Goal: Transaction & Acquisition: Purchase product/service

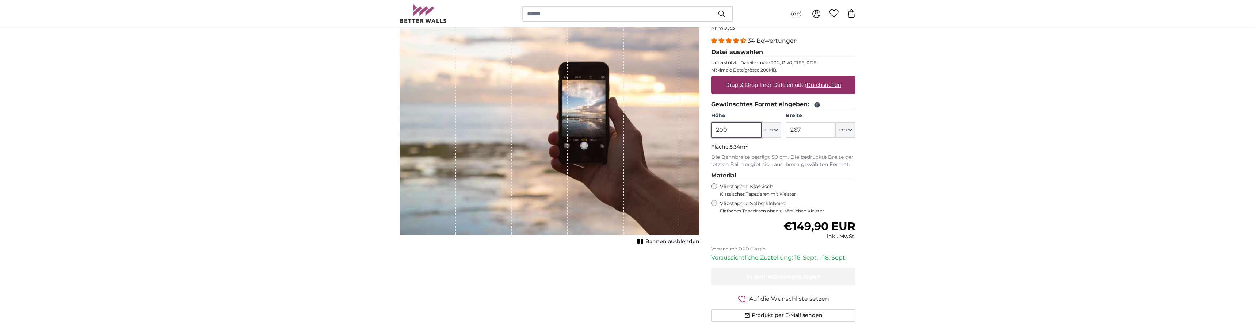
scroll to position [68, 0]
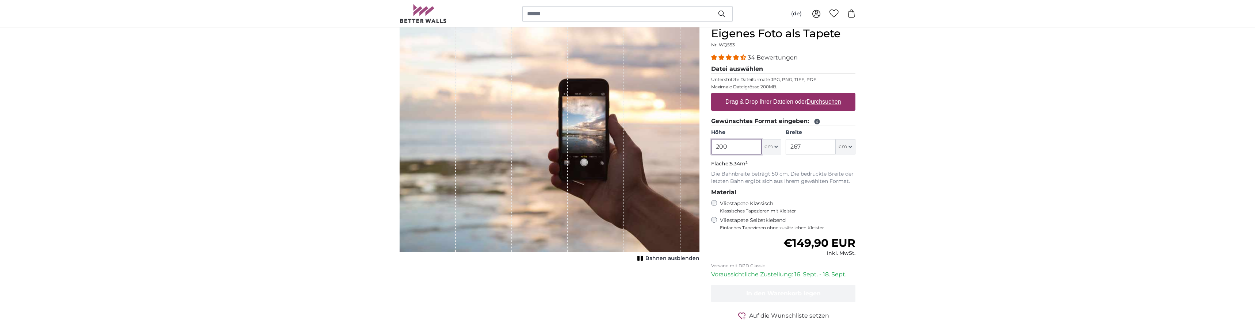
drag, startPoint x: 734, startPoint y: 149, endPoint x: 705, endPoint y: 149, distance: 29.2
click at [320, 149] on input "200" at bounding box center [736, 146] width 50 height 15
drag, startPoint x: 801, startPoint y: 150, endPoint x: 780, endPoint y: 149, distance: 20.8
click at [320, 149] on input "267" at bounding box center [810, 146] width 50 height 15
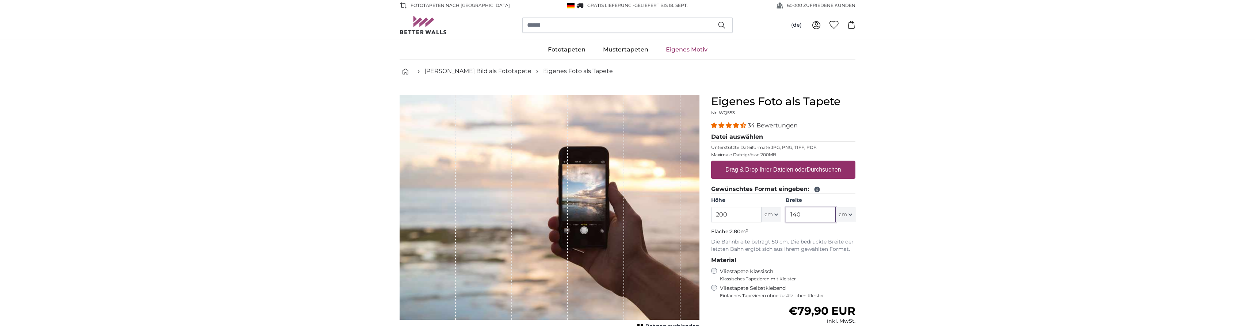
type input "140"
click at [320, 168] on u "Durchsuchen" at bounding box center [824, 169] width 34 height 6
click at [320, 163] on input "Drag & Drop Ihrer Dateien oder Durchsuchen" at bounding box center [783, 162] width 144 height 2
type input "**********"
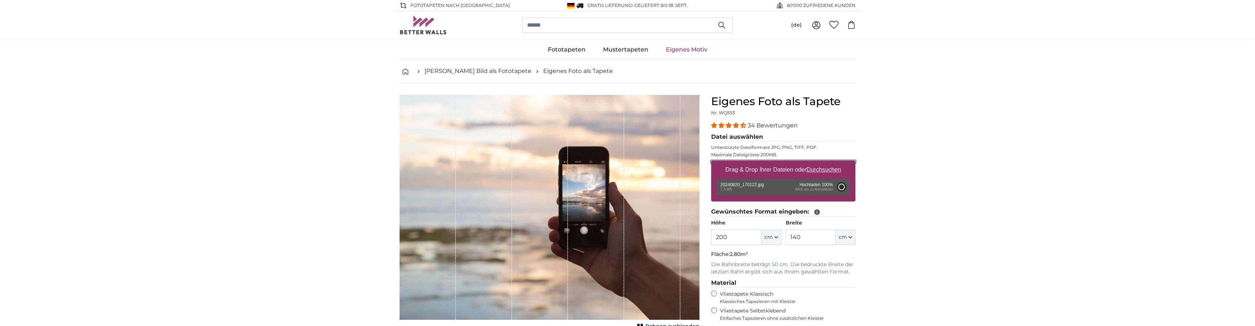
type input "200"
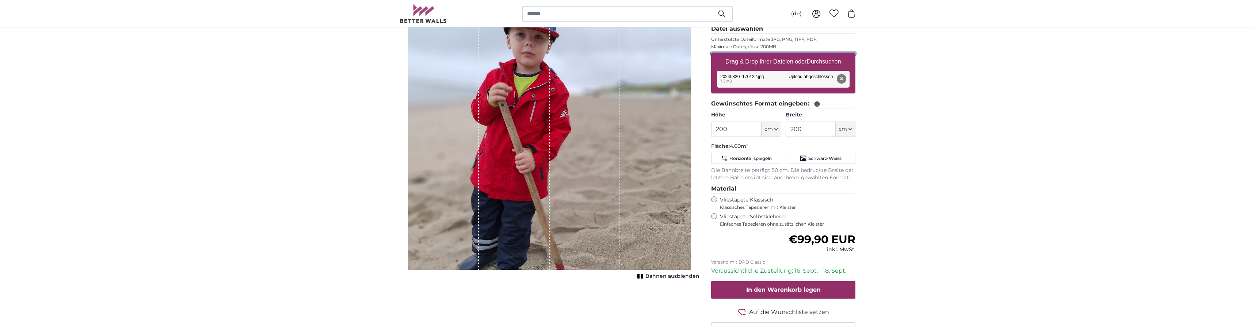
scroll to position [74, 0]
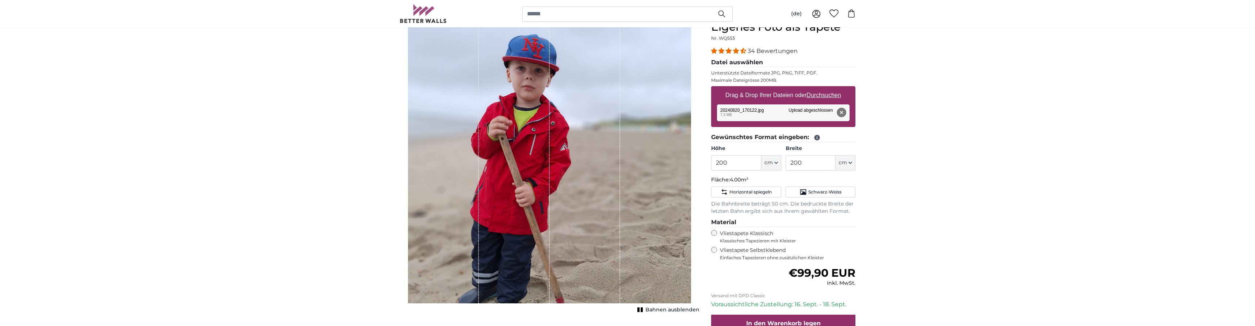
click at [320, 112] on button "Entfernen" at bounding box center [840, 112] width 9 height 9
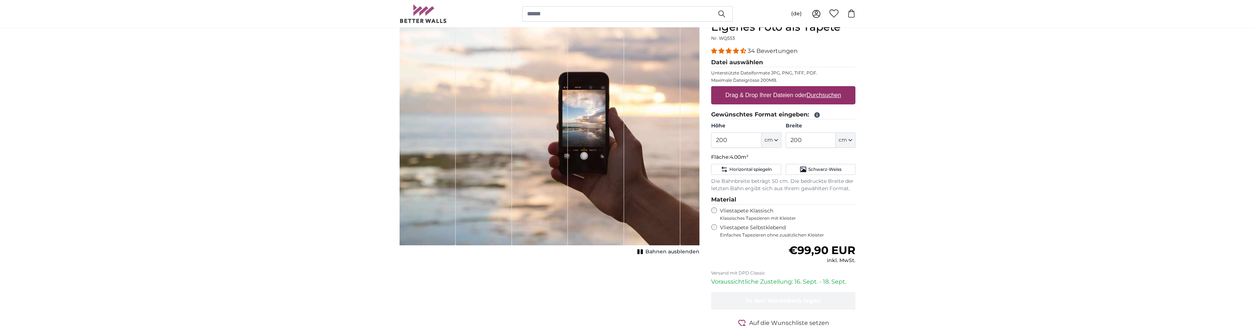
click at [320, 93] on label "Drag & Drop Ihrer Dateien oder Durchsuchen" at bounding box center [783, 95] width 122 height 15
click at [320, 88] on input "Drag & Drop Ihrer Dateien oder Durchsuchen" at bounding box center [783, 87] width 144 height 2
type input "**********"
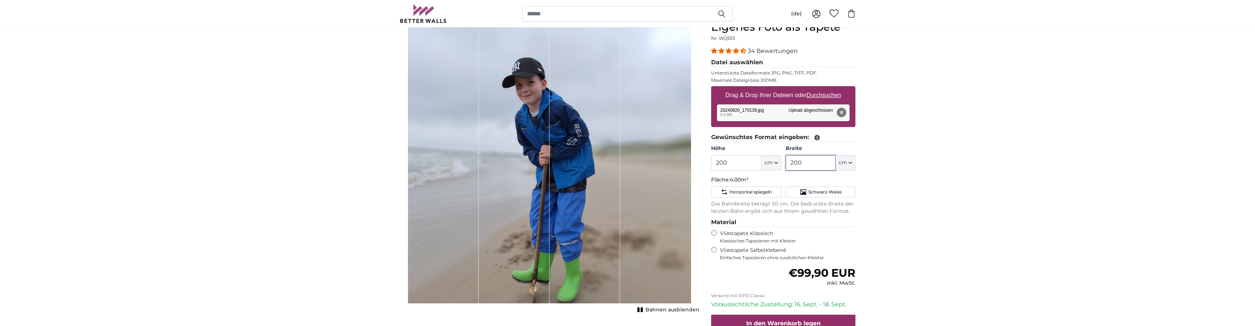
drag, startPoint x: 820, startPoint y: 165, endPoint x: 767, endPoint y: 169, distance: 53.0
click at [320, 169] on input "200" at bounding box center [810, 162] width 50 height 15
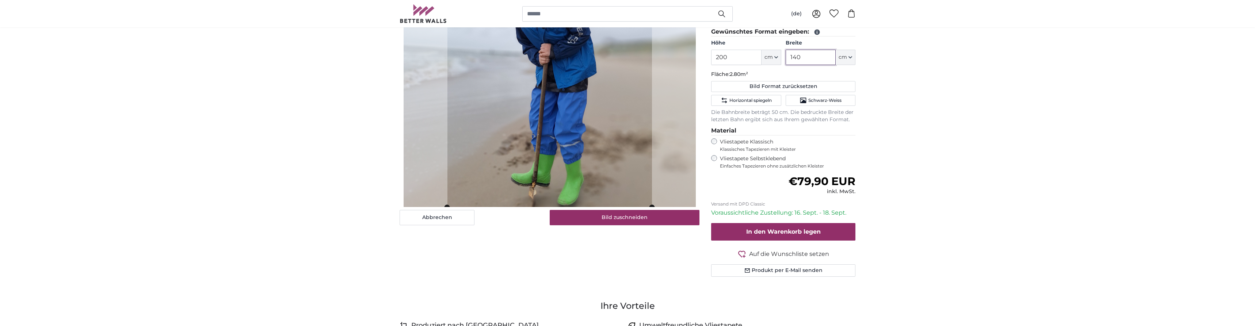
scroll to position [186, 0]
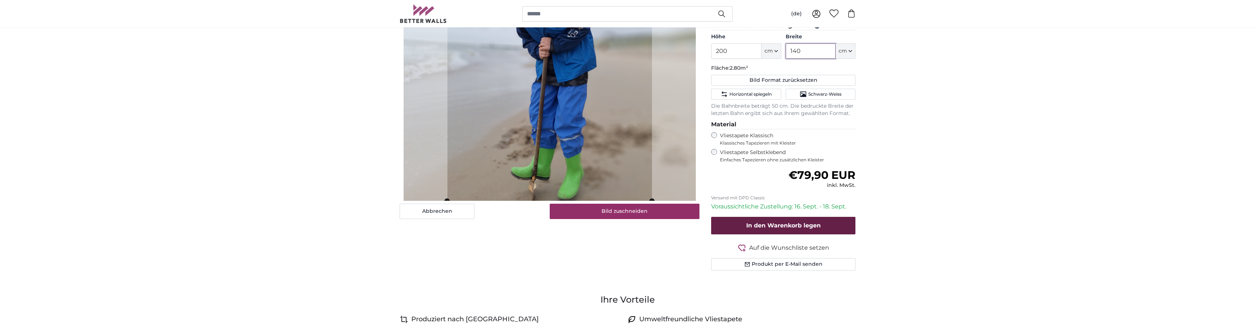
type input "140"
click at [320, 223] on span "In den Warenkorb legen" at bounding box center [783, 225] width 74 height 7
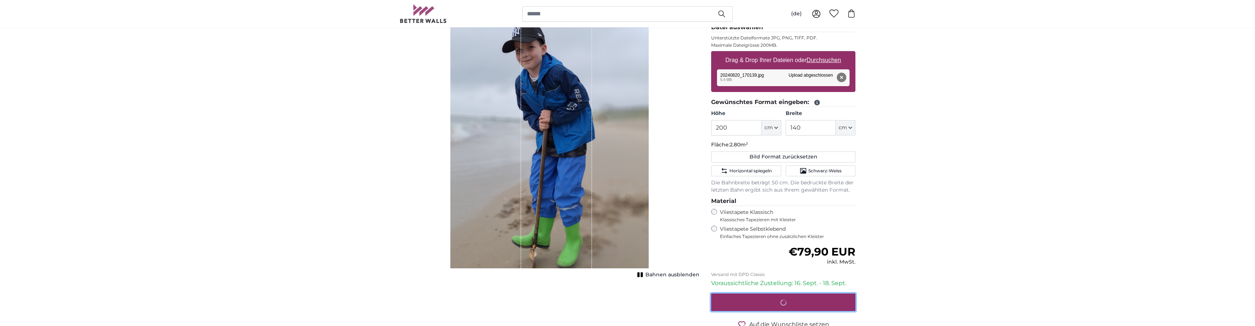
scroll to position [74, 0]
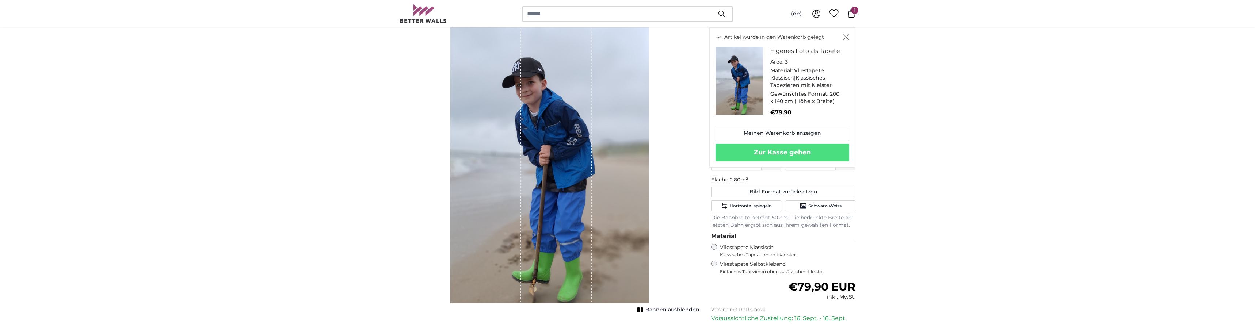
click at [320, 135] on div "Bahnen ausblenden" at bounding box center [549, 166] width 300 height 292
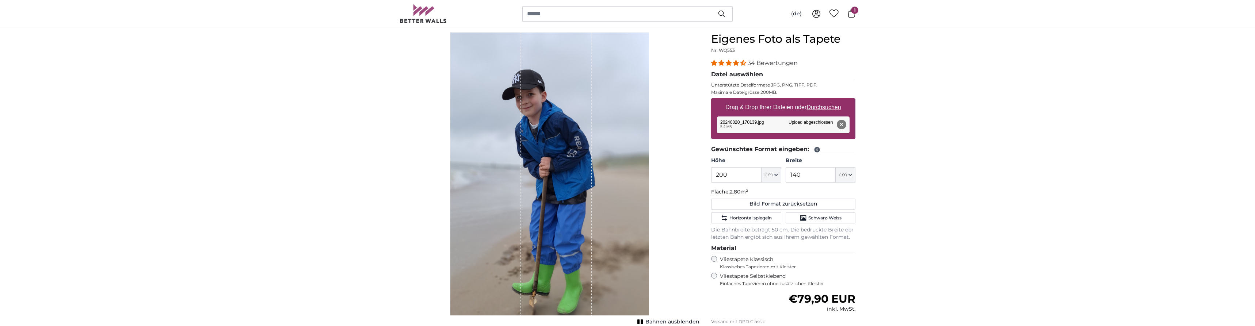
scroll to position [0, 0]
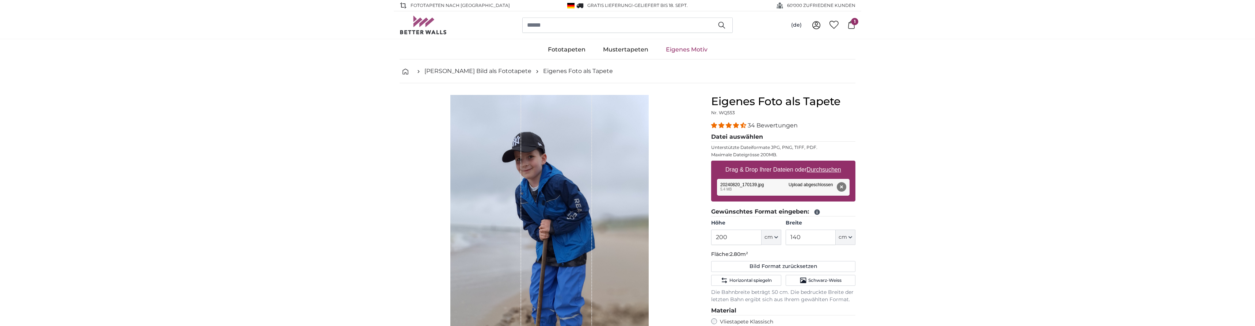
click at [320, 170] on u "Durchsuchen" at bounding box center [824, 169] width 34 height 6
click at [320, 163] on input "Drag & Drop Ihrer Dateien oder Durchsuchen" at bounding box center [783, 162] width 144 height 2
type input "**********"
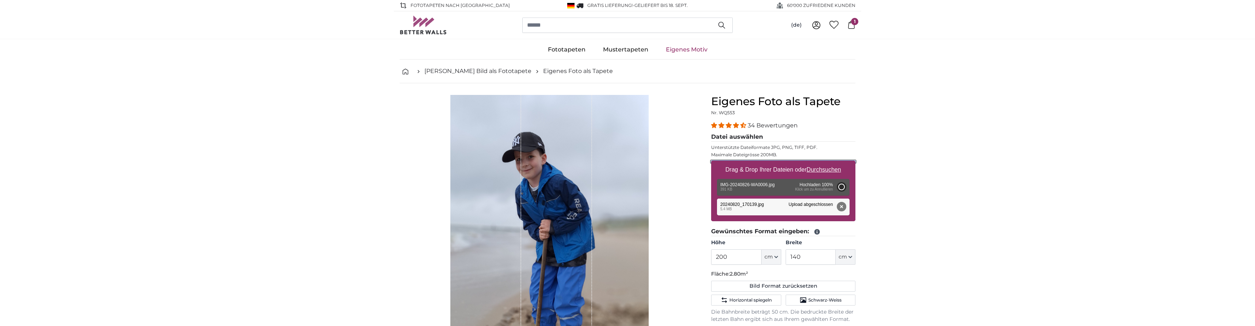
type input "108"
type input "81"
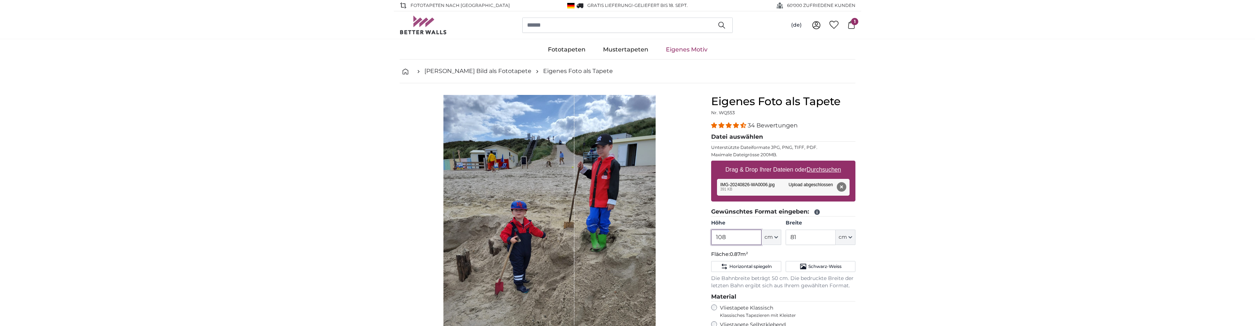
drag, startPoint x: 734, startPoint y: 236, endPoint x: 682, endPoint y: 236, distance: 51.8
click at [320, 236] on input "108" at bounding box center [736, 237] width 50 height 15
type input "220"
click at [320, 235] on input "81" at bounding box center [810, 237] width 50 height 15
drag, startPoint x: 801, startPoint y: 235, endPoint x: 784, endPoint y: 234, distance: 17.5
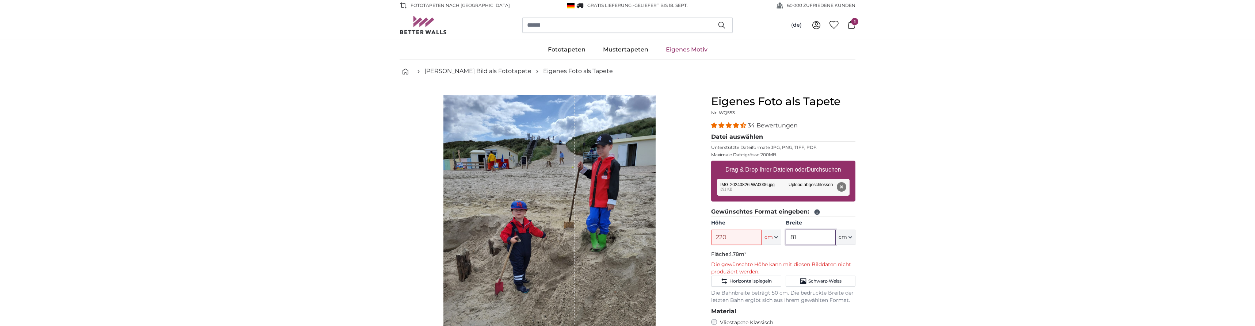
click at [320, 234] on input "81" at bounding box center [810, 237] width 50 height 15
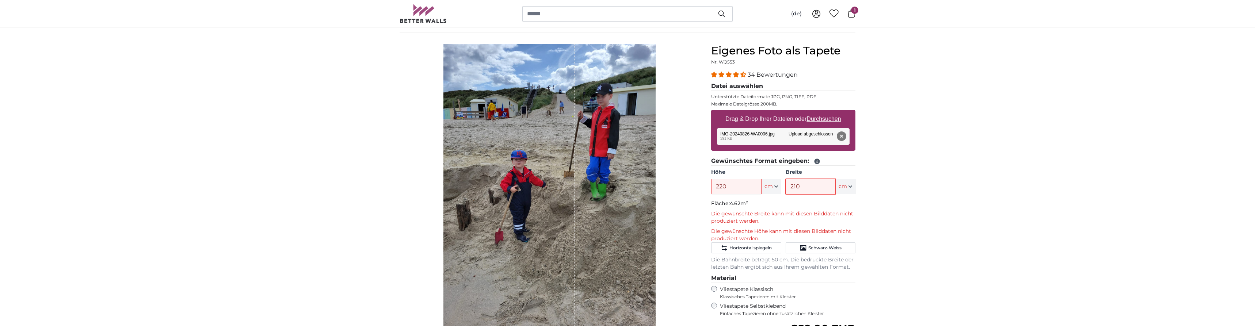
scroll to position [37, 0]
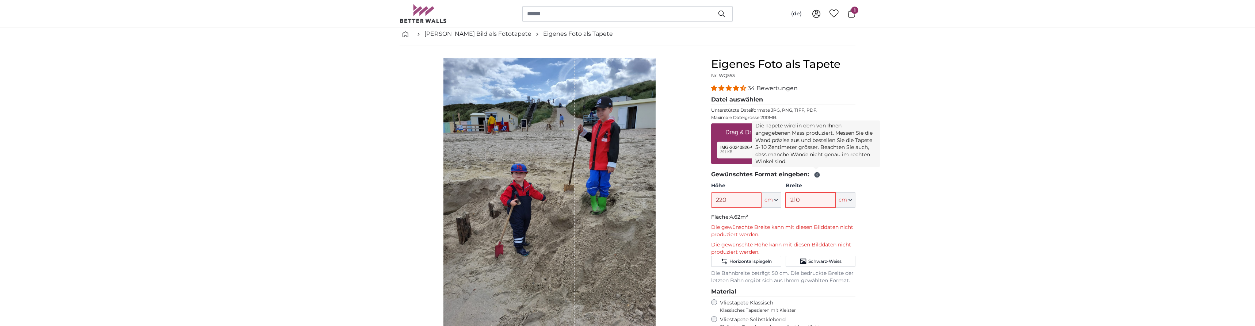
type input "210"
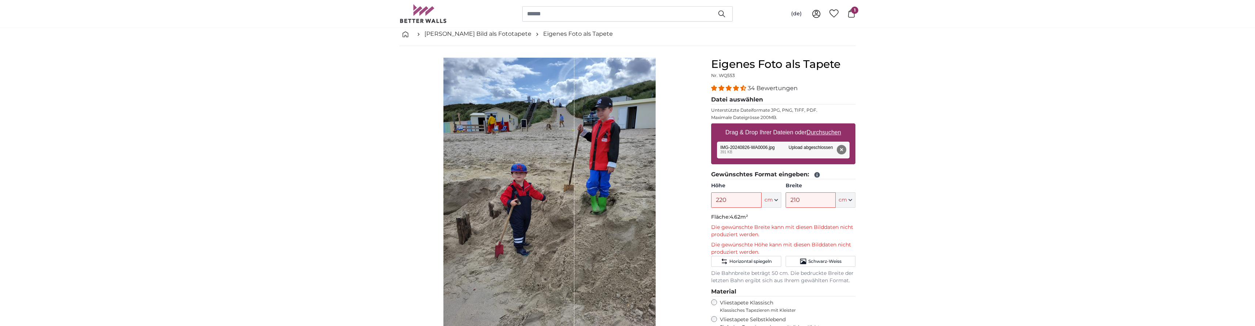
click at [320, 175] on icon at bounding box center [816, 174] width 5 height 5
click at [320, 176] on icon at bounding box center [816, 175] width 7 height 7
click at [320, 202] on input "220" at bounding box center [736, 199] width 50 height 15
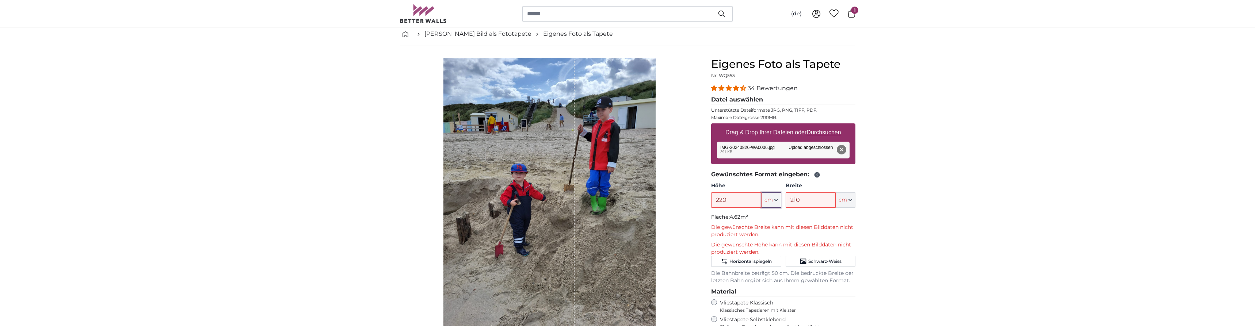
click at [320, 199] on span "cm" at bounding box center [768, 199] width 8 height 7
click at [320, 148] on button "Entfernen" at bounding box center [840, 149] width 9 height 9
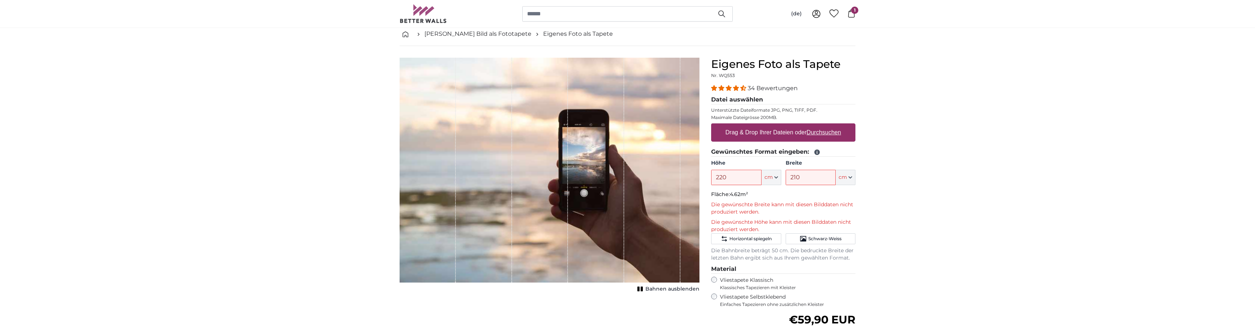
click at [320, 130] on u "Durchsuchen" at bounding box center [824, 132] width 34 height 6
click at [320, 126] on input "Drag & Drop Ihrer Dateien oder Durchsuchen" at bounding box center [783, 124] width 144 height 2
type input "**********"
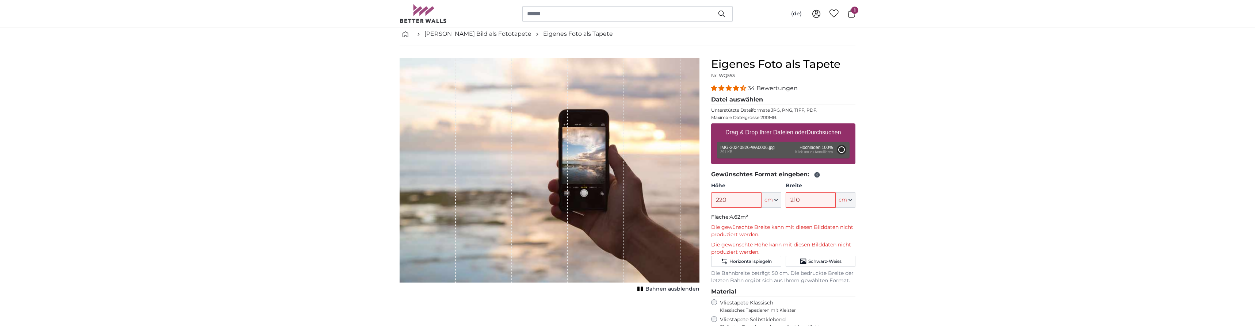
type input "108"
type input "81"
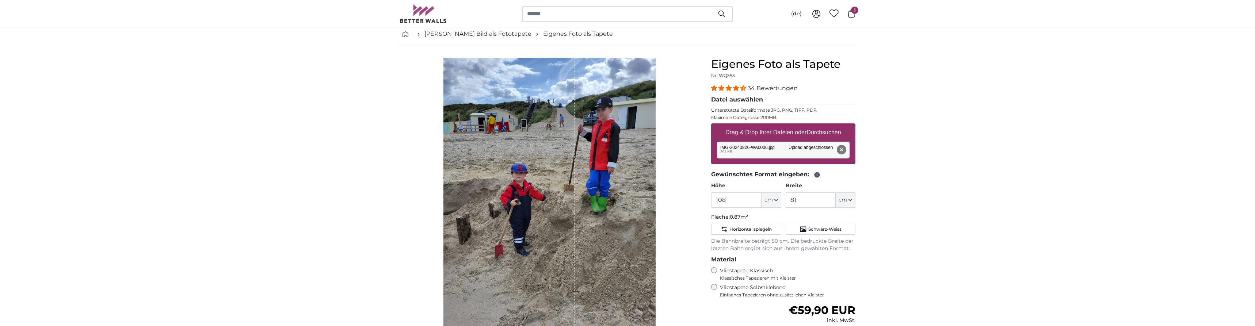
click at [320, 12] on span "1" at bounding box center [854, 10] width 7 height 7
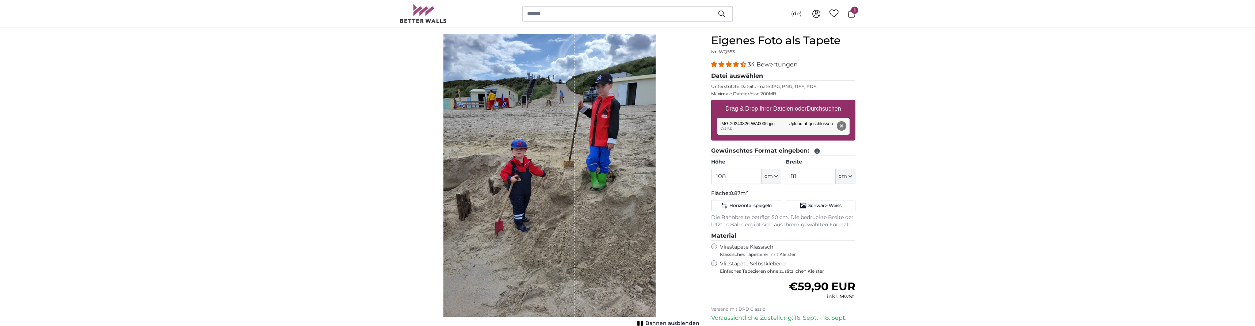
scroll to position [74, 0]
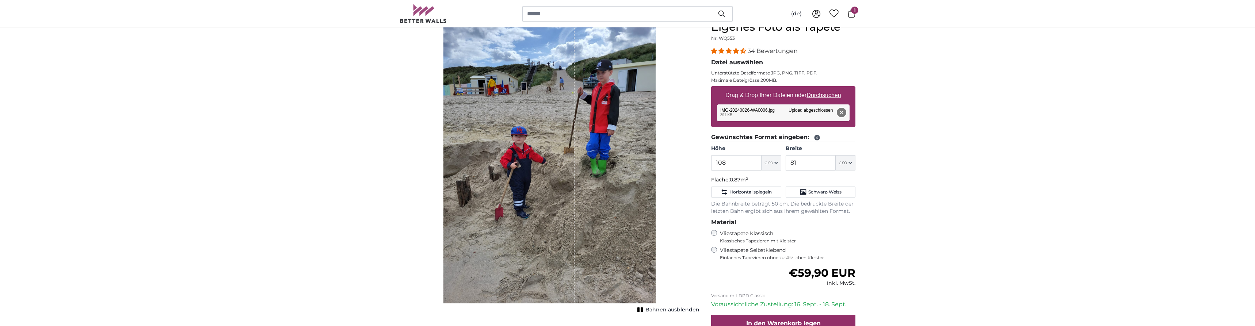
click at [320, 111] on button "Entfernen" at bounding box center [840, 112] width 9 height 9
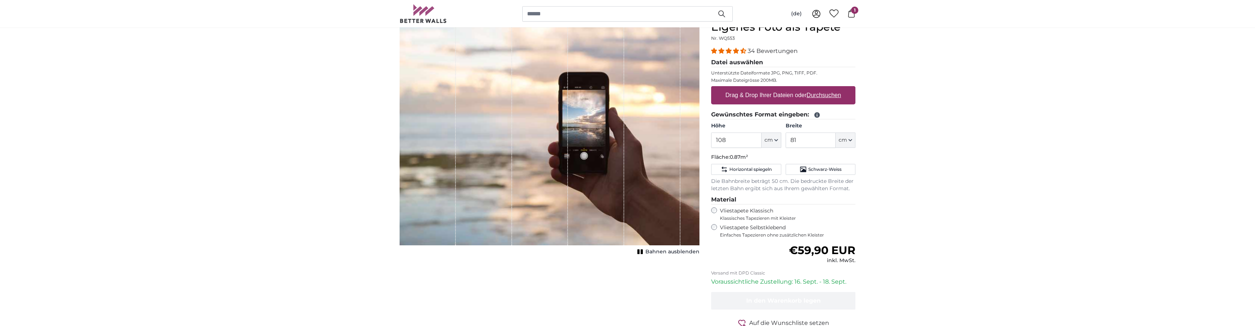
click at [320, 95] on u "Durchsuchen" at bounding box center [824, 95] width 34 height 6
click at [320, 88] on input "Drag & Drop Ihrer Dateien oder Durchsuchen" at bounding box center [783, 87] width 144 height 2
type input "**********"
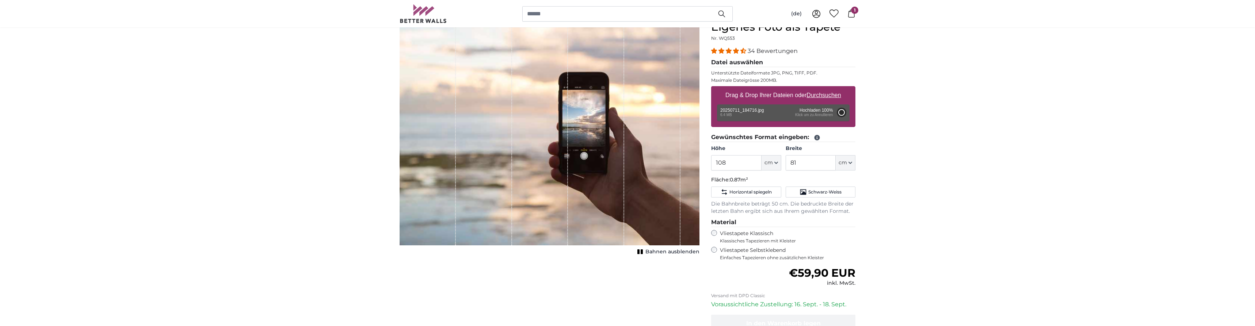
type input "189"
type input "336.4"
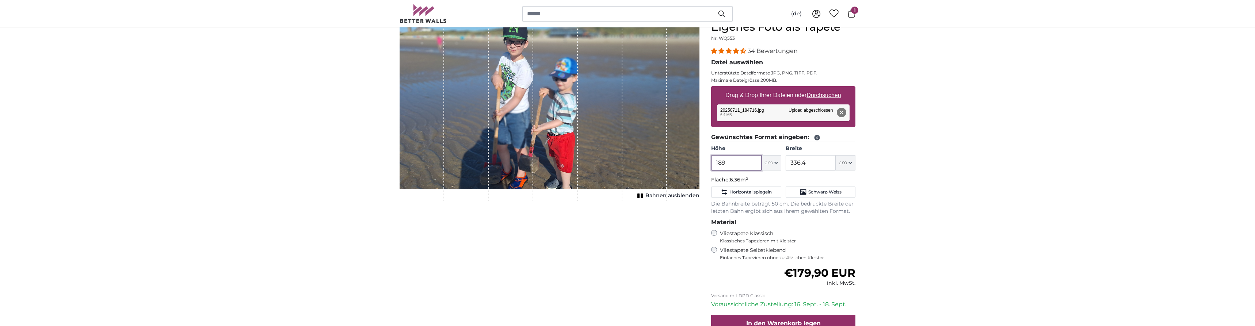
drag, startPoint x: 733, startPoint y: 164, endPoint x: 676, endPoint y: 165, distance: 57.3
click at [320, 165] on input "189" at bounding box center [736, 162] width 50 height 15
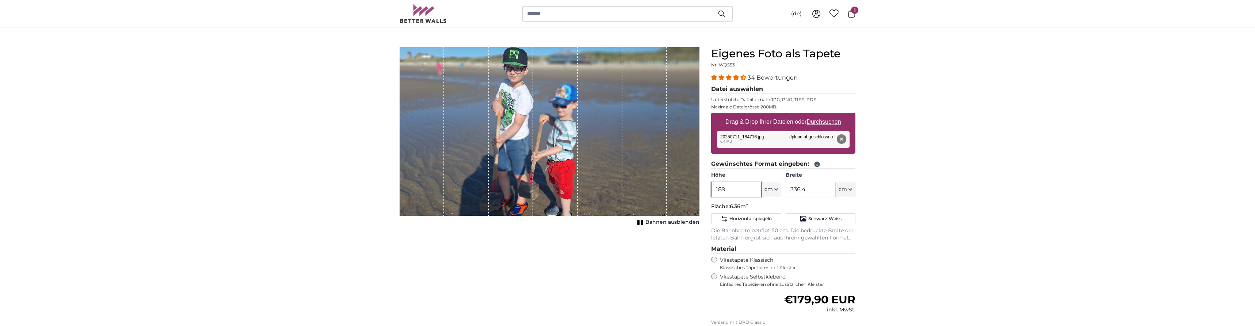
scroll to position [37, 0]
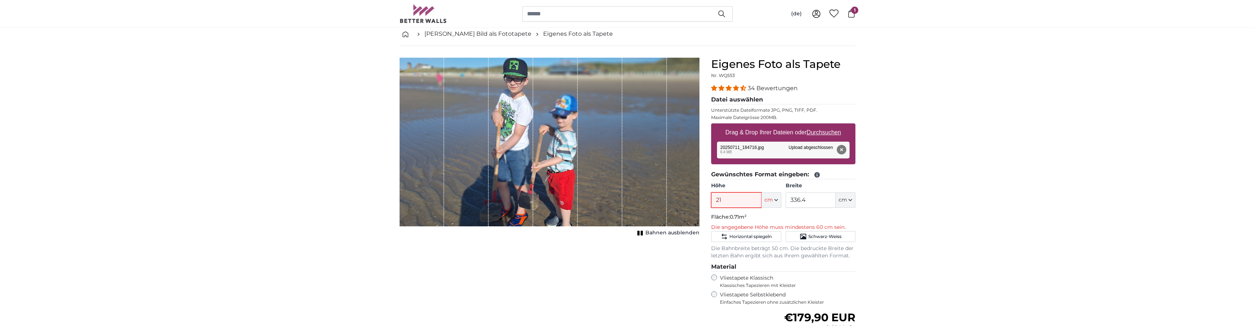
type input "2"
type input "220"
click at [320, 202] on input "336.4" at bounding box center [810, 199] width 50 height 15
drag, startPoint x: 812, startPoint y: 200, endPoint x: 787, endPoint y: 199, distance: 24.9
click at [320, 199] on input "336.4" at bounding box center [810, 199] width 50 height 15
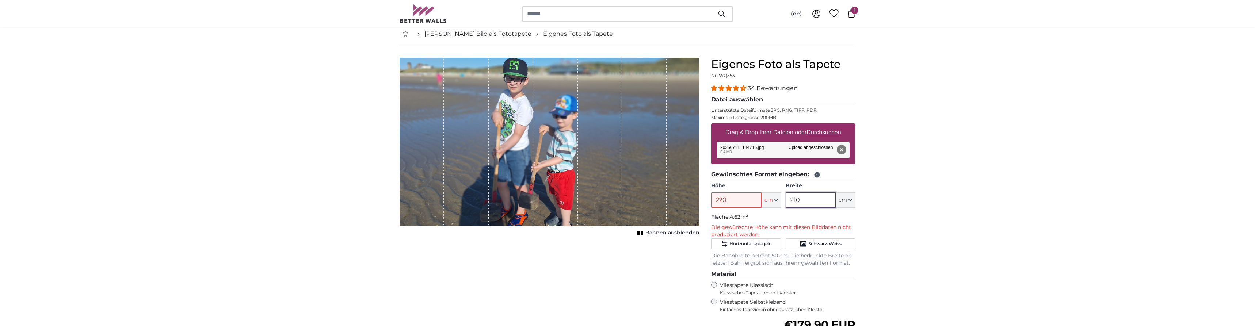
type input "210"
click at [320, 199] on input "220" at bounding box center [736, 199] width 50 height 15
drag, startPoint x: 732, startPoint y: 202, endPoint x: 693, endPoint y: 203, distance: 39.4
click at [320, 203] on input "220" at bounding box center [736, 199] width 50 height 15
click at [320, 205] on input "210" at bounding box center [810, 199] width 50 height 15
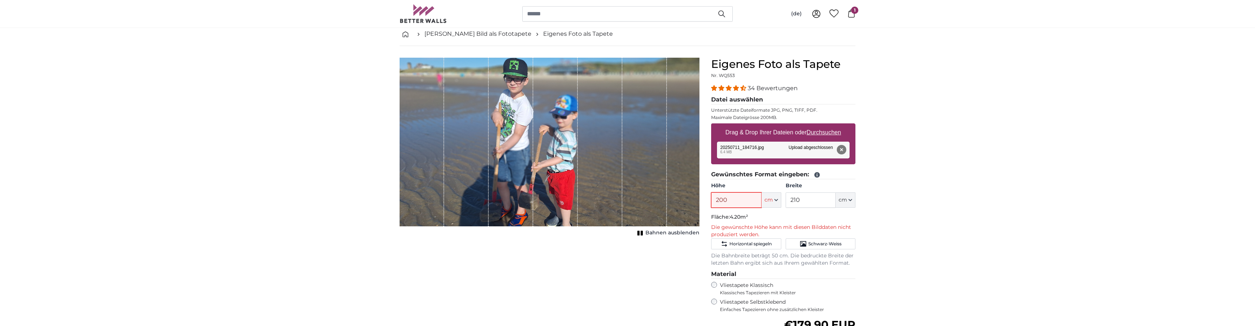
drag, startPoint x: 742, startPoint y: 193, endPoint x: 709, endPoint y: 200, distance: 33.9
click at [320, 197] on input "200" at bounding box center [736, 199] width 50 height 15
type input "180"
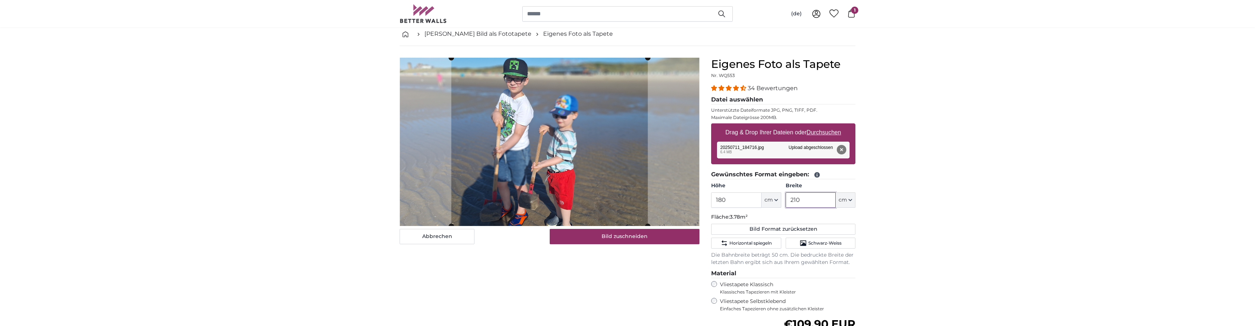
click at [320, 203] on input "210" at bounding box center [810, 199] width 50 height 15
click at [320, 146] on button "Entfernen" at bounding box center [840, 149] width 9 height 9
type input "189"
type input "336.4"
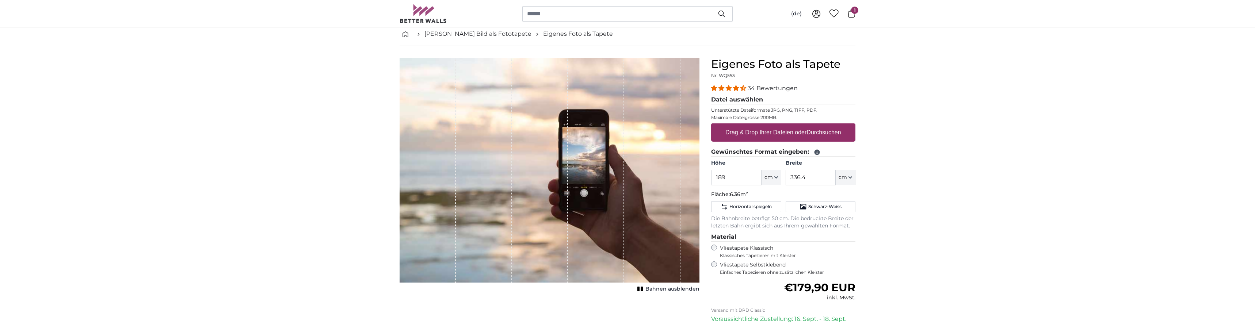
click at [320, 131] on u "Durchsuchen" at bounding box center [824, 132] width 34 height 6
click at [320, 126] on input "Drag & Drop Ihrer Dateien oder Durchsuchen" at bounding box center [783, 124] width 144 height 2
type input "**********"
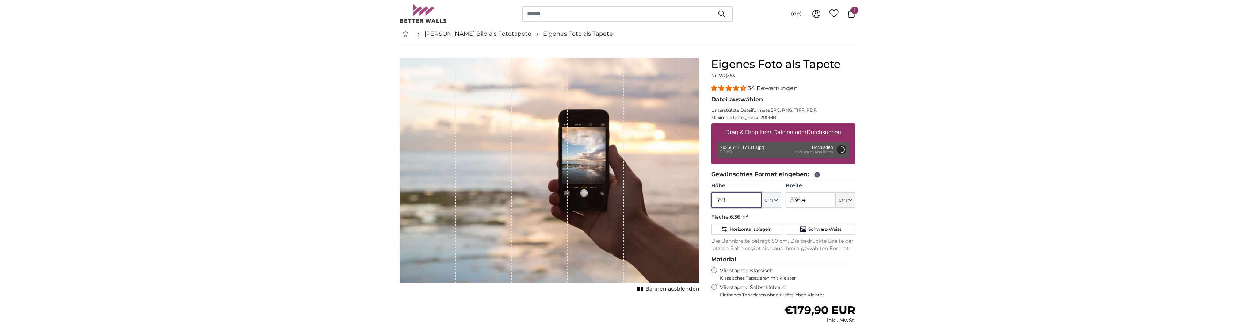
drag, startPoint x: 736, startPoint y: 201, endPoint x: 682, endPoint y: 199, distance: 54.1
click at [320, 199] on input "189" at bounding box center [736, 199] width 50 height 15
type input "200"
type input "112"
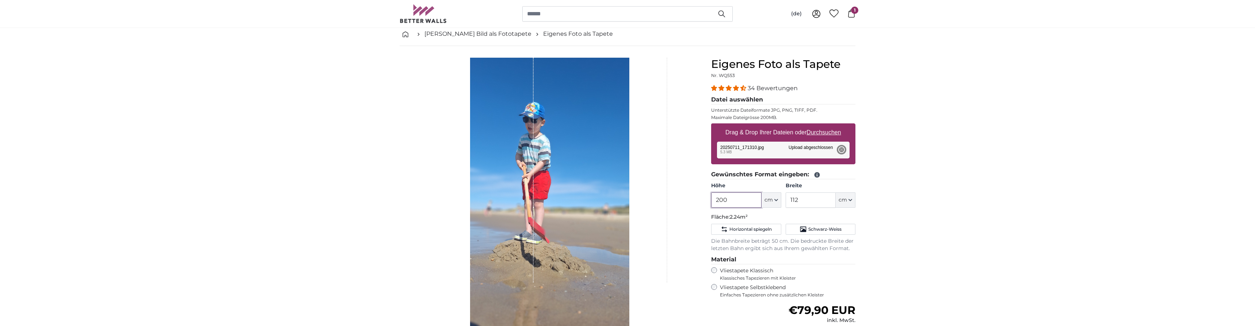
type input "200"
drag, startPoint x: 812, startPoint y: 200, endPoint x: 774, endPoint y: 196, distance: 38.9
click at [320, 196] on input "112" at bounding box center [810, 199] width 50 height 15
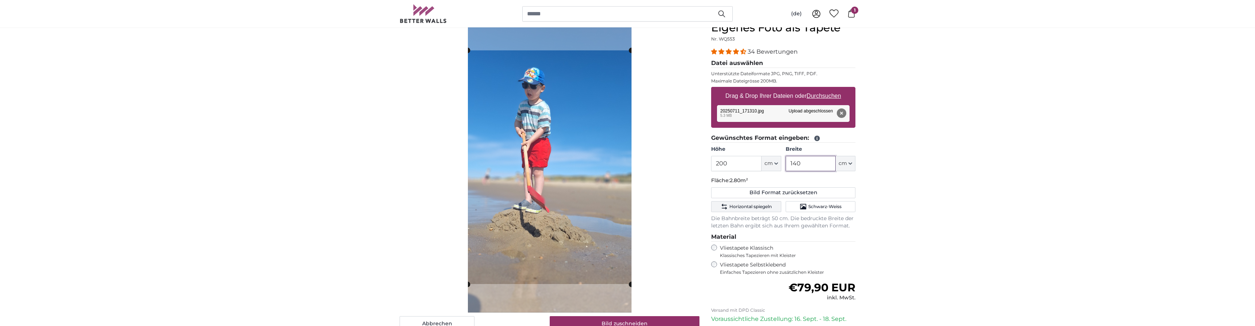
scroll to position [149, 0]
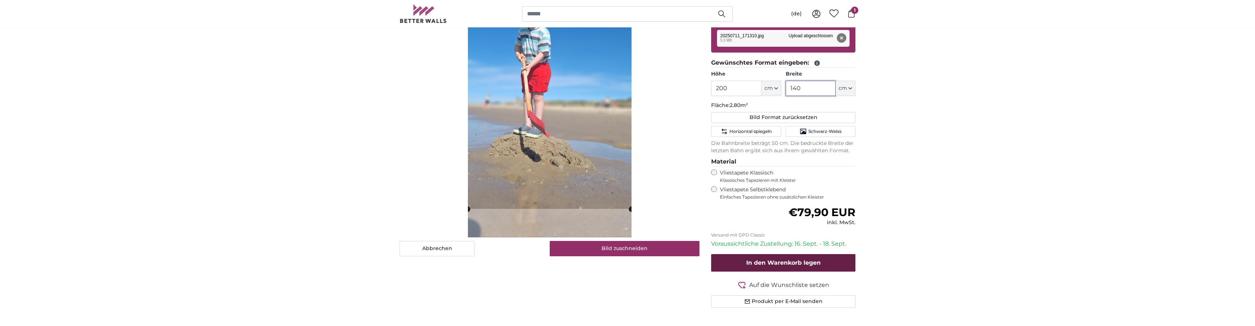
type input "140"
click at [320, 265] on span "In den Warenkorb legen" at bounding box center [783, 262] width 74 height 7
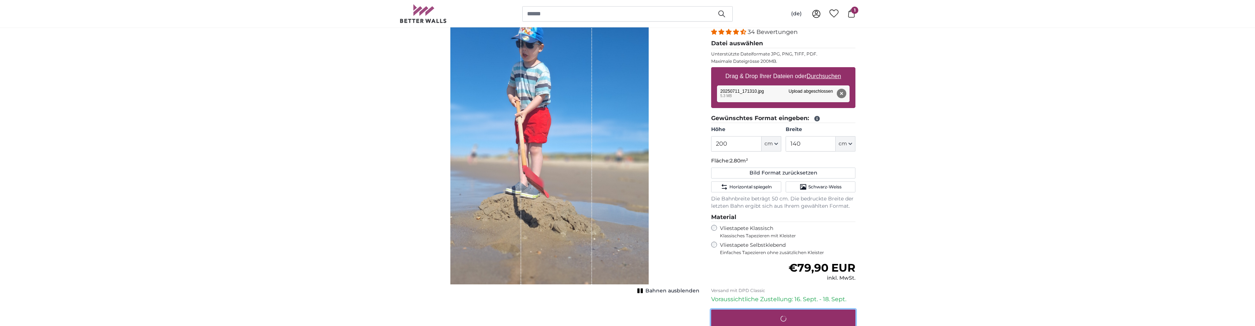
scroll to position [37, 0]
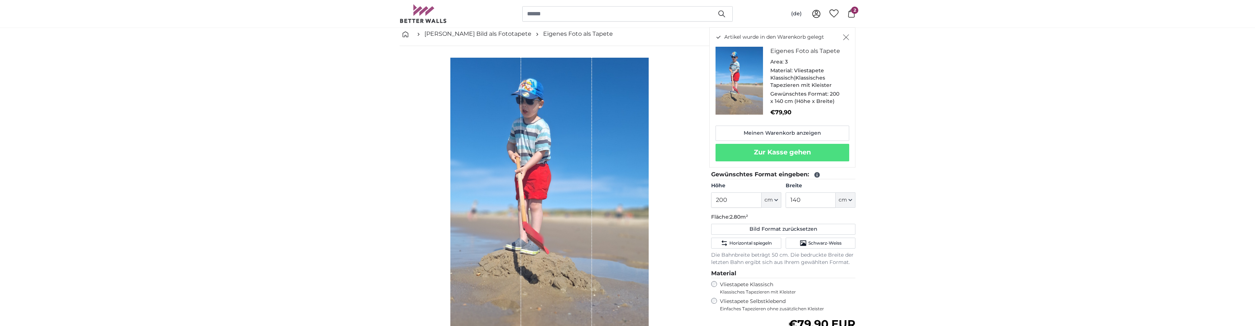
click at [320, 129] on div "Bahnen ausblenden" at bounding box center [549, 204] width 300 height 292
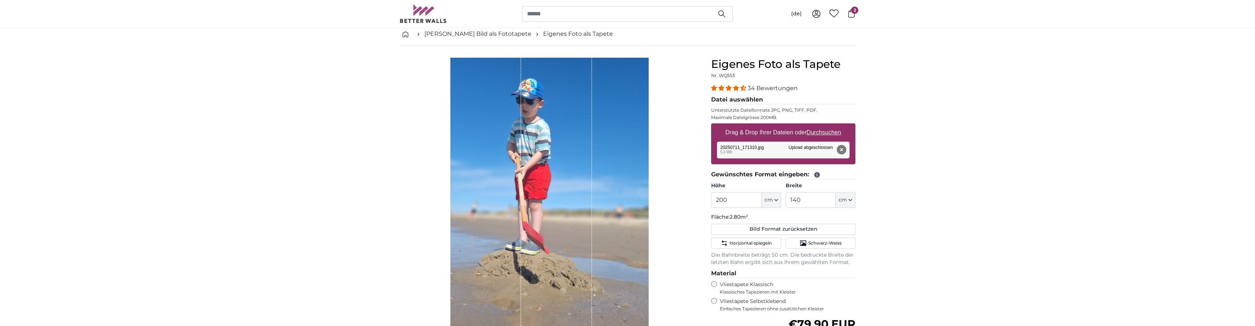
click at [320, 132] on u "Durchsuchen" at bounding box center [824, 132] width 34 height 6
click at [320, 126] on input "Drag & Drop Ihrer Dateien oder Durchsuchen" at bounding box center [783, 124] width 144 height 2
type input "**********"
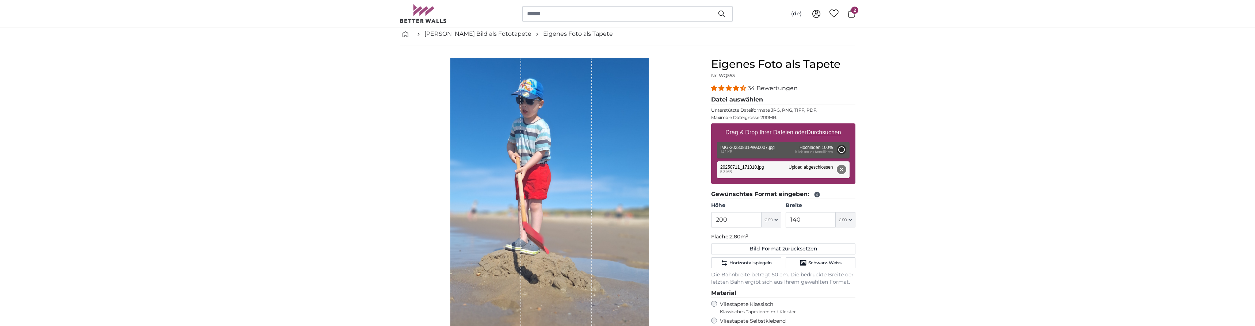
type input "71"
type input "126.4"
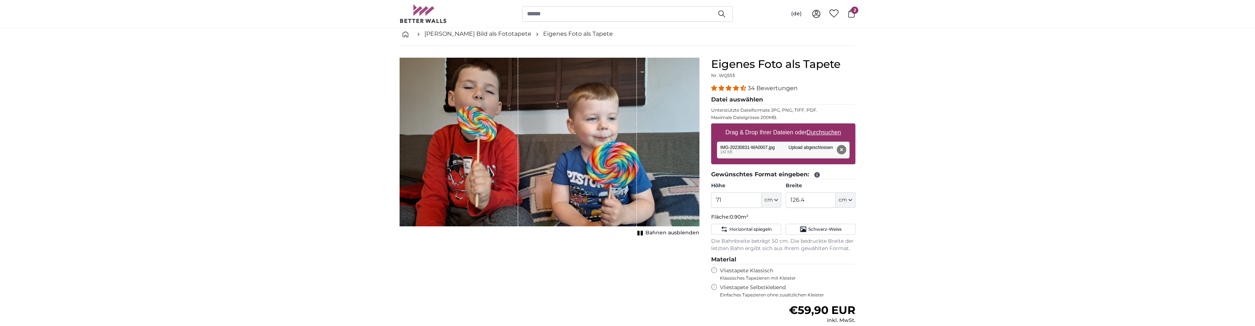
click at [320, 148] on button "Entfernen" at bounding box center [840, 149] width 9 height 9
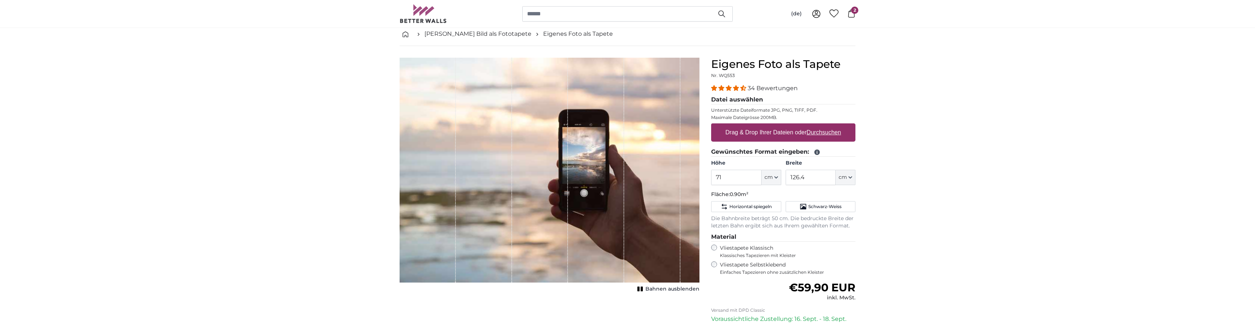
click at [320, 131] on u "Durchsuchen" at bounding box center [824, 132] width 34 height 6
click at [320, 126] on input "Drag & Drop Ihrer Dateien oder Durchsuchen" at bounding box center [783, 124] width 144 height 2
type input "**********"
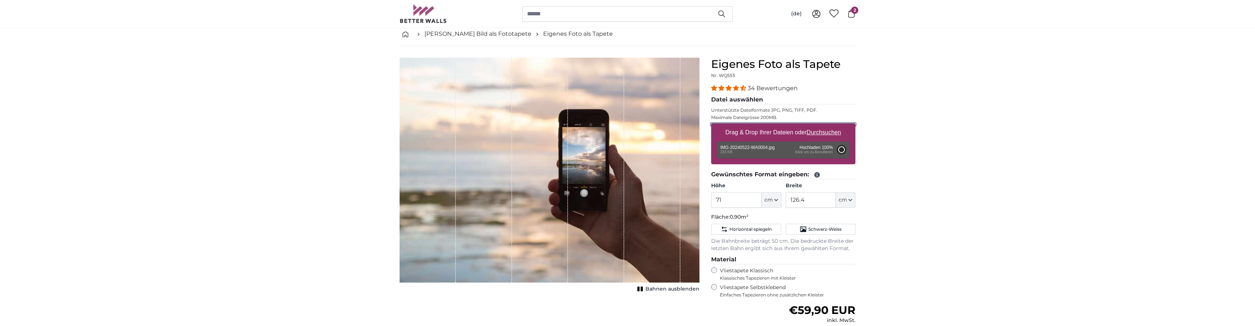
type input "111"
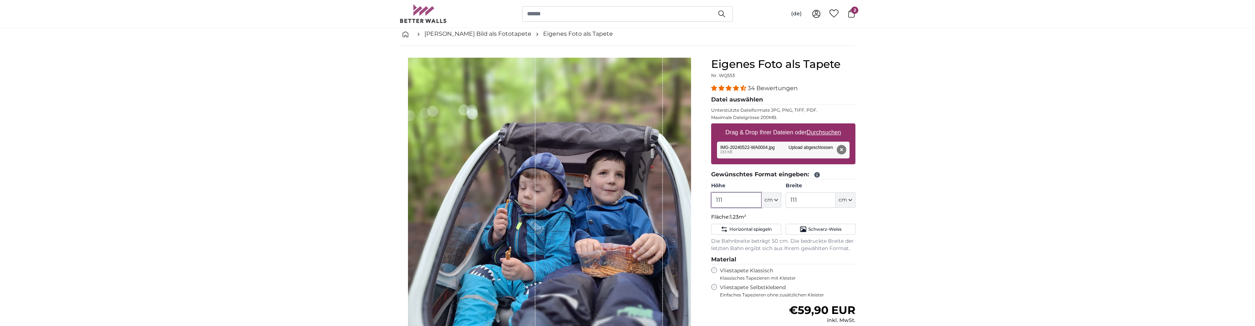
drag, startPoint x: 735, startPoint y: 203, endPoint x: 701, endPoint y: 196, distance: 34.7
click at [320, 196] on input "111" at bounding box center [736, 199] width 50 height 15
type input "220"
click at [320, 196] on input "111" at bounding box center [810, 199] width 50 height 15
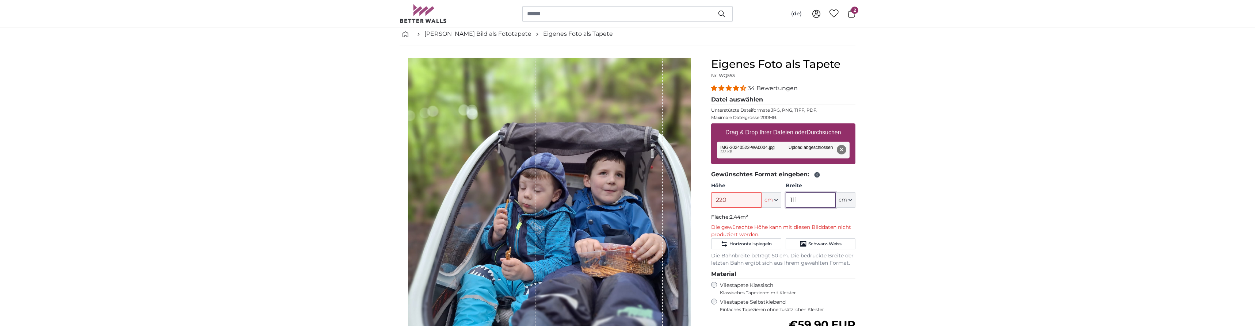
drag, startPoint x: 815, startPoint y: 202, endPoint x: 760, endPoint y: 194, distance: 56.0
click at [320, 194] on input "111" at bounding box center [810, 199] width 50 height 15
type input "210"
click at [320, 197] on input "220" at bounding box center [736, 199] width 50 height 15
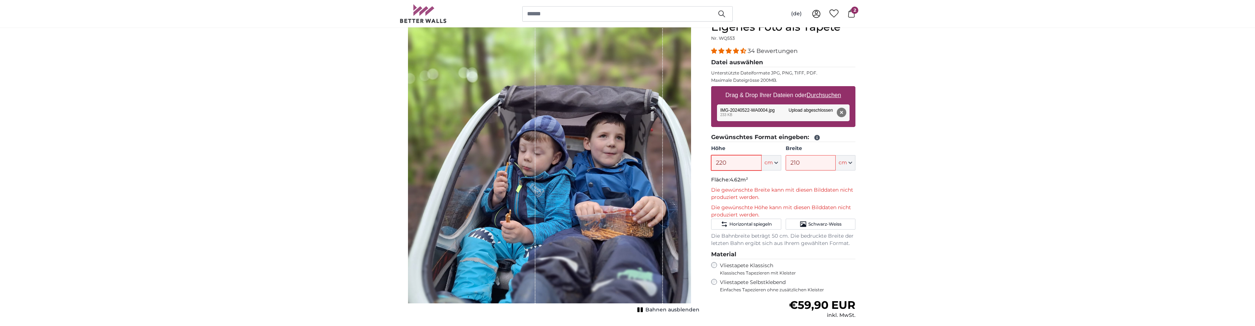
scroll to position [37, 0]
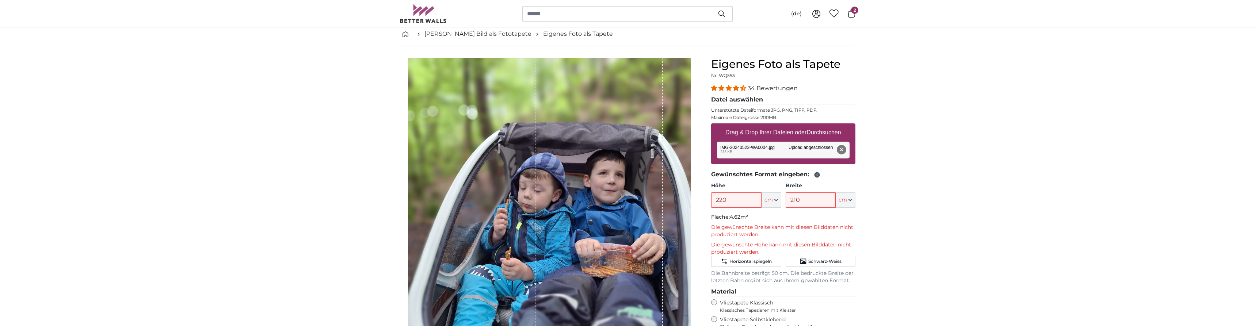
click at [320, 148] on button "Entfernen" at bounding box center [840, 149] width 9 height 9
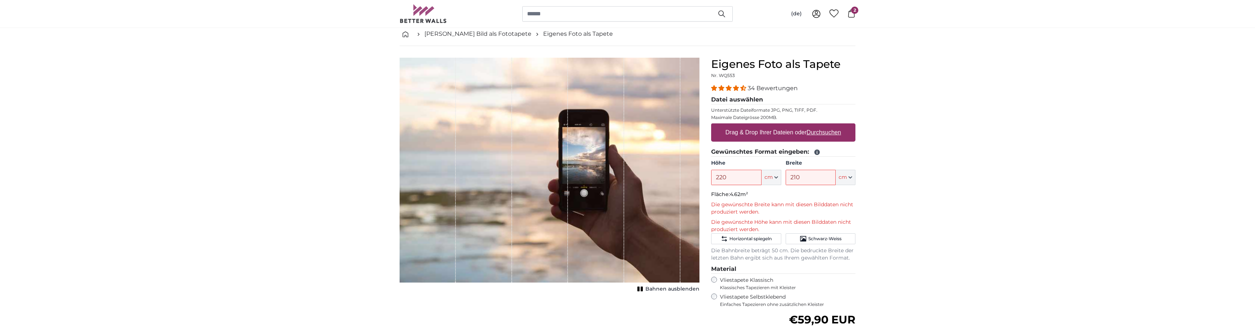
click at [320, 134] on u "Durchsuchen" at bounding box center [824, 132] width 34 height 6
click at [320, 126] on input "Drag & Drop Ihrer Dateien oder Durchsuchen" at bounding box center [783, 124] width 144 height 2
type input "**********"
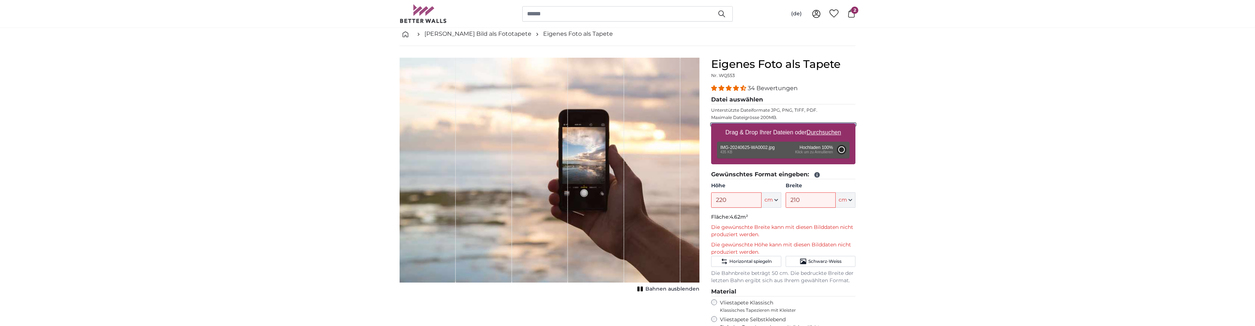
type input "149.3"
type input "112"
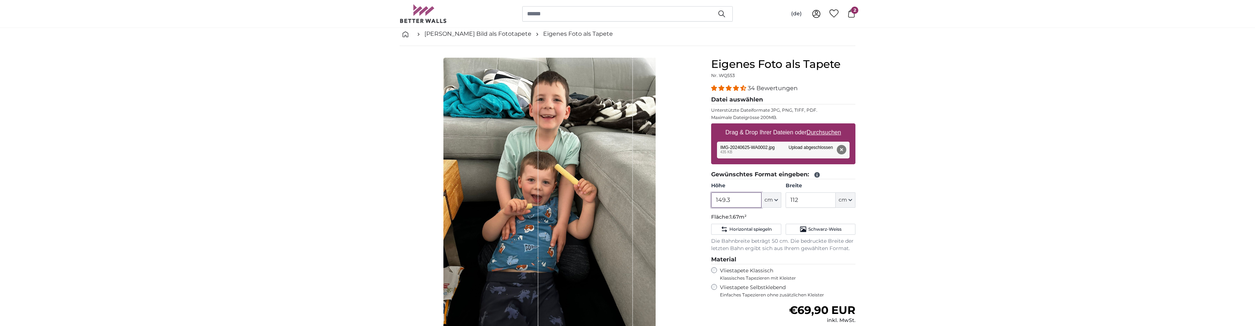
drag, startPoint x: 746, startPoint y: 200, endPoint x: 701, endPoint y: 199, distance: 44.9
click at [320, 199] on input "149.3" at bounding box center [736, 199] width 50 height 15
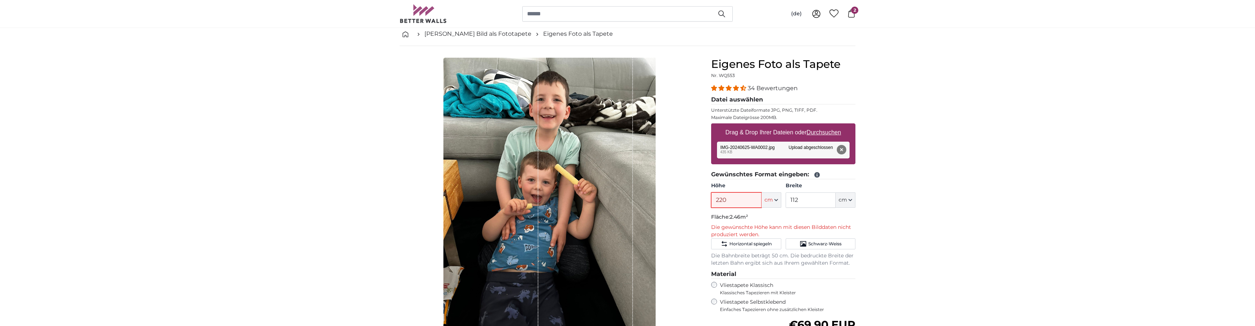
drag, startPoint x: 740, startPoint y: 200, endPoint x: 687, endPoint y: 196, distance: 53.1
click at [320, 196] on input "220" at bounding box center [736, 199] width 50 height 15
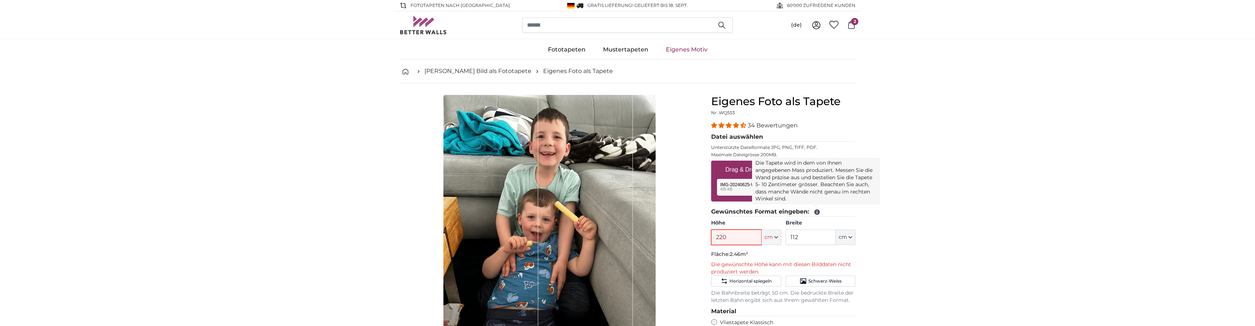
type input "220"
click at [320, 212] on icon at bounding box center [816, 212] width 5 height 5
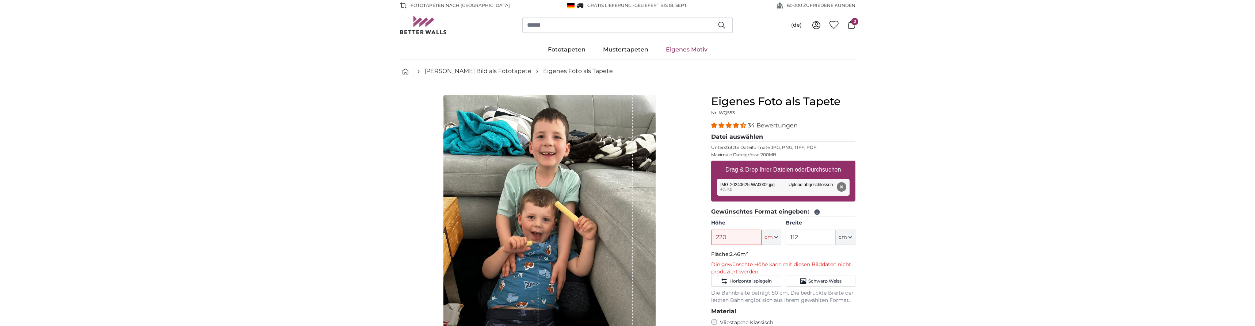
click at [320, 212] on icon at bounding box center [816, 212] width 5 height 5
click at [320, 212] on icon at bounding box center [816, 212] width 7 height 7
click at [320, 214] on icon at bounding box center [816, 212] width 5 height 5
click at [320, 213] on icon at bounding box center [816, 212] width 5 height 5
click at [320, 211] on icon at bounding box center [816, 212] width 5 height 5
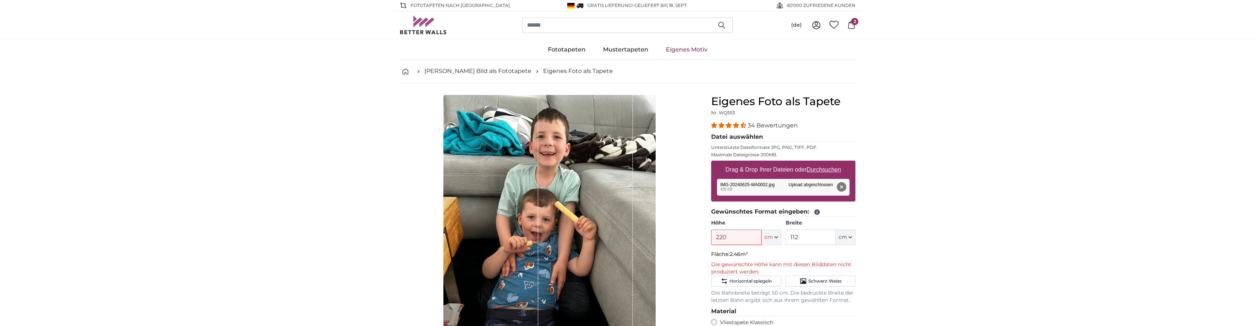
click at [320, 211] on icon at bounding box center [816, 212] width 5 height 5
click at [320, 210] on icon at bounding box center [816, 212] width 5 height 5
click at [320, 210] on legend "Gewünschtes Format eingeben:" at bounding box center [783, 211] width 144 height 9
drag, startPoint x: 793, startPoint y: 228, endPoint x: 769, endPoint y: 232, distance: 24.4
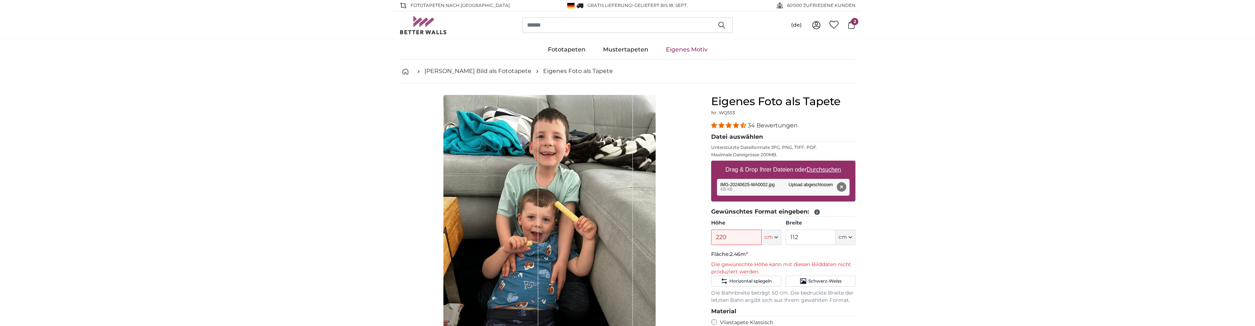
click at [320, 232] on div "Höhe 220 ft cm Centimeter (cm) Inches (inch) Feet (ft. in.) Breite 112 ft cm Ce…" at bounding box center [783, 232] width 144 height 26
drag, startPoint x: 815, startPoint y: 233, endPoint x: 764, endPoint y: 240, distance: 51.5
click at [320, 240] on input "112" at bounding box center [810, 237] width 50 height 15
type input "210"
click at [320, 235] on input "220" at bounding box center [736, 237] width 50 height 15
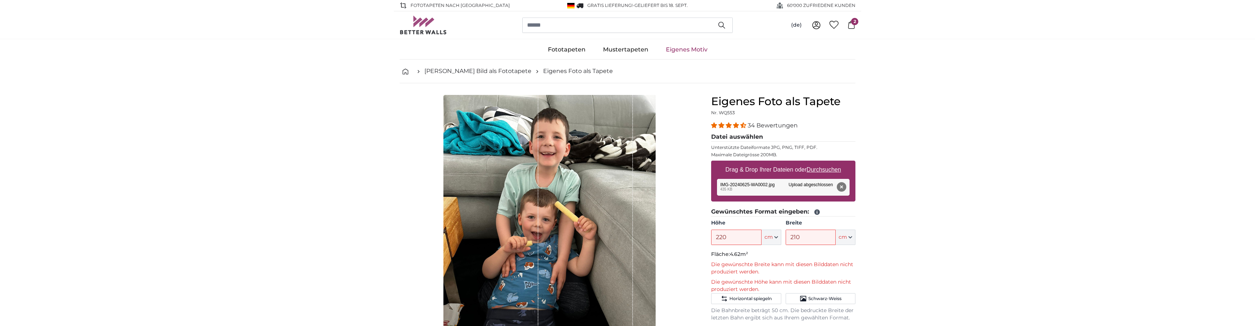
click at [320, 26] on div "(de) Deutsch [DEMOGRAPHIC_DATA] Italiano English 0 2 3" at bounding box center [627, 24] width 467 height 27
click at [320, 24] on span "2" at bounding box center [854, 21] width 7 height 7
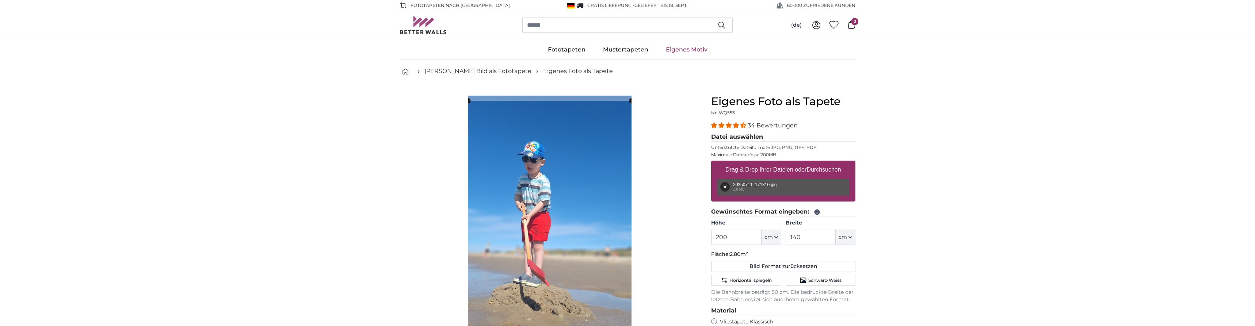
click at [533, 152] on cropper-handle at bounding box center [550, 218] width 164 height 234
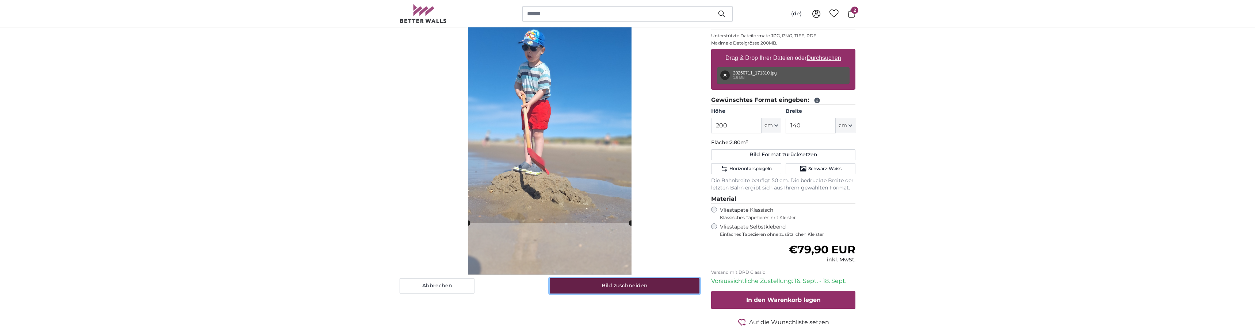
click at [622, 284] on button "Bild zuschneiden" at bounding box center [625, 285] width 150 height 15
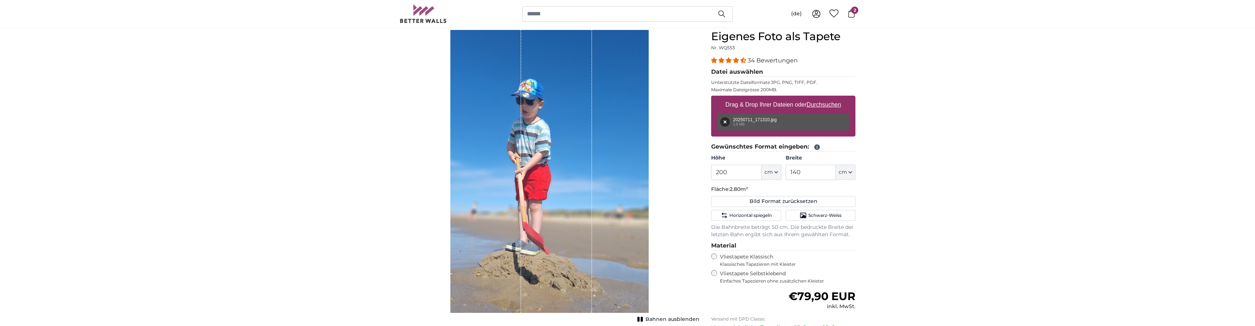
scroll to position [0, 0]
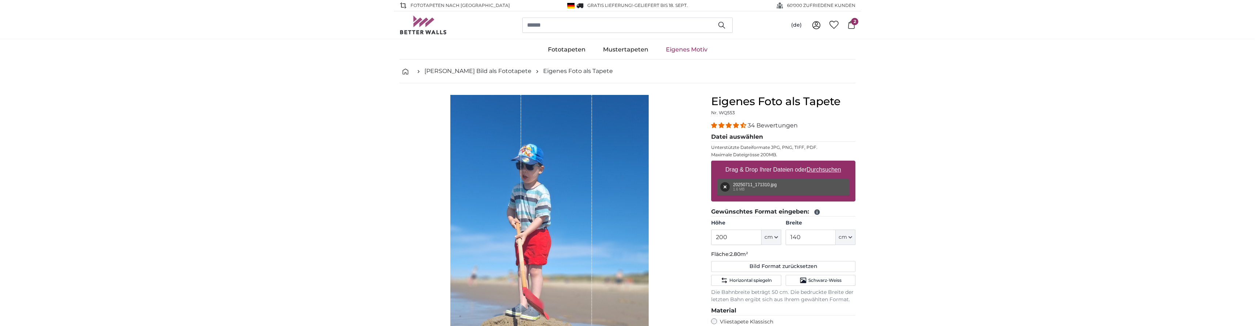
click at [853, 24] on span "2" at bounding box center [854, 21] width 7 height 7
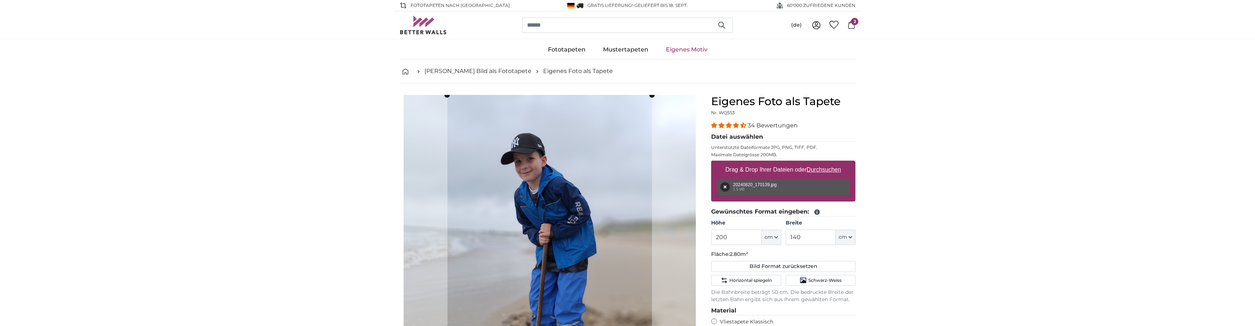
click at [850, 21] on icon at bounding box center [851, 25] width 8 height 8
